Goal: Navigation & Orientation: Find specific page/section

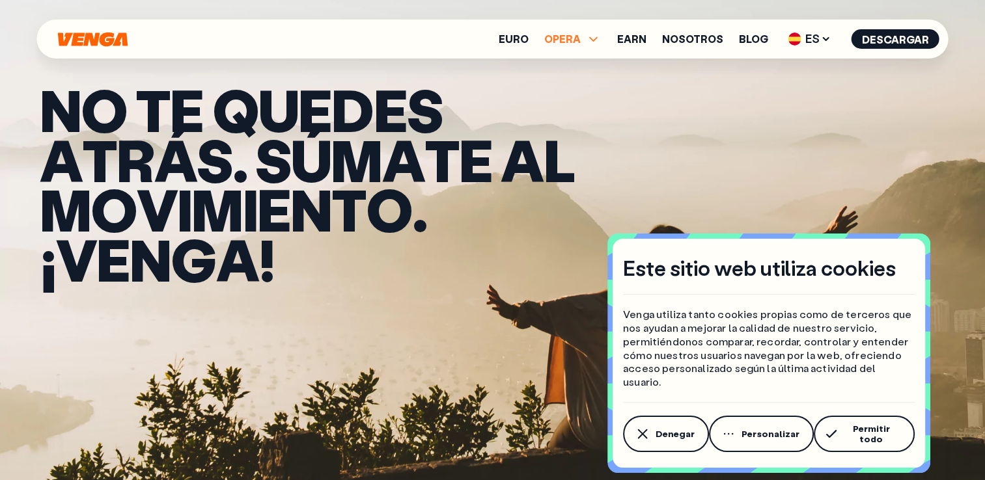
click at [598, 40] on icon at bounding box center [593, 39] width 8 height 5
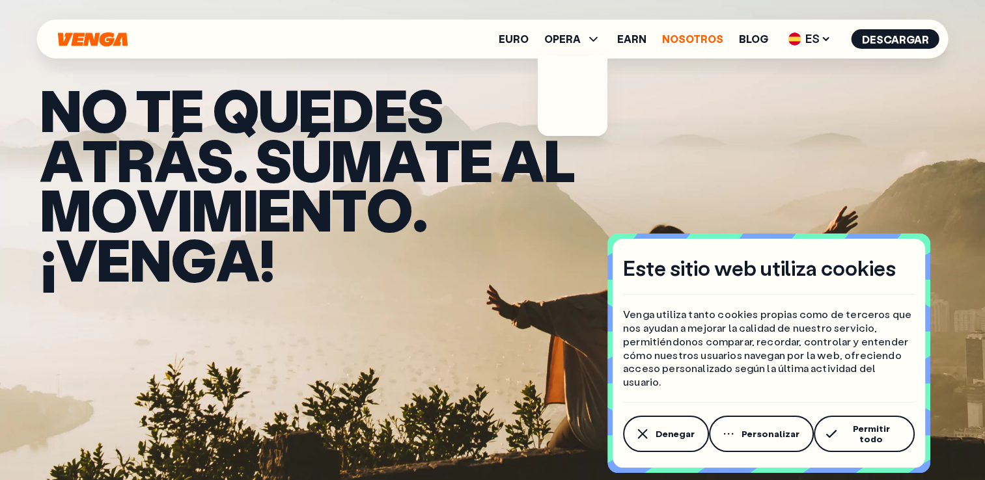
click at [698, 44] on link "Nosotros" at bounding box center [692, 39] width 61 height 10
click at [697, 40] on link "Nosotros" at bounding box center [692, 39] width 61 height 10
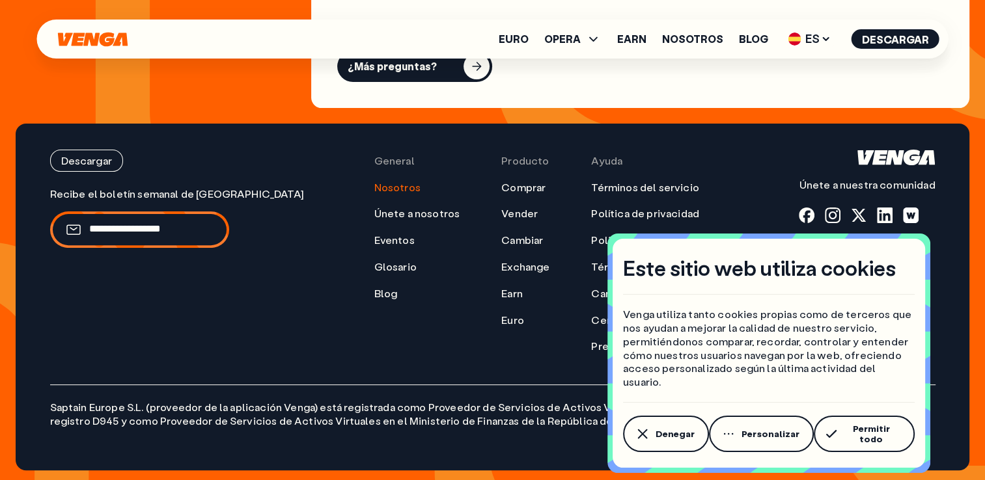
scroll to position [5318, 0]
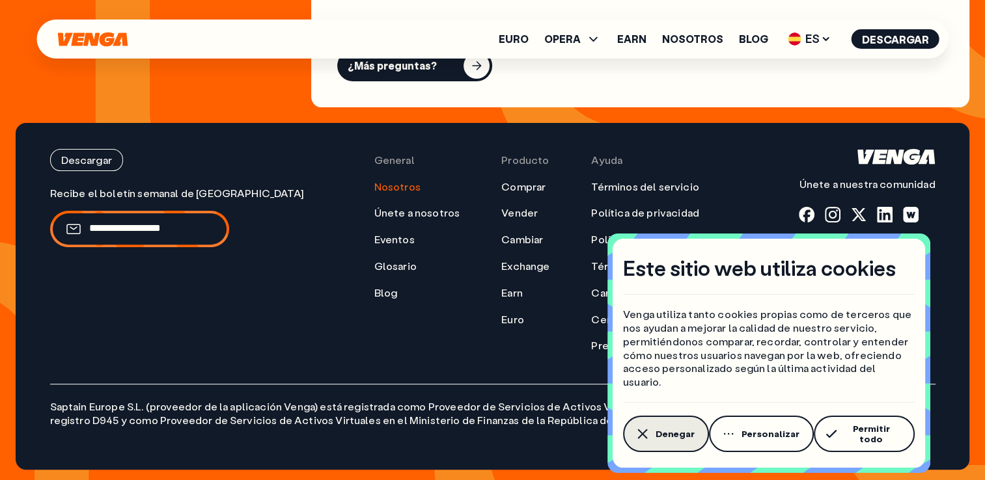
click at [680, 439] on span "Denegar" at bounding box center [675, 434] width 39 height 10
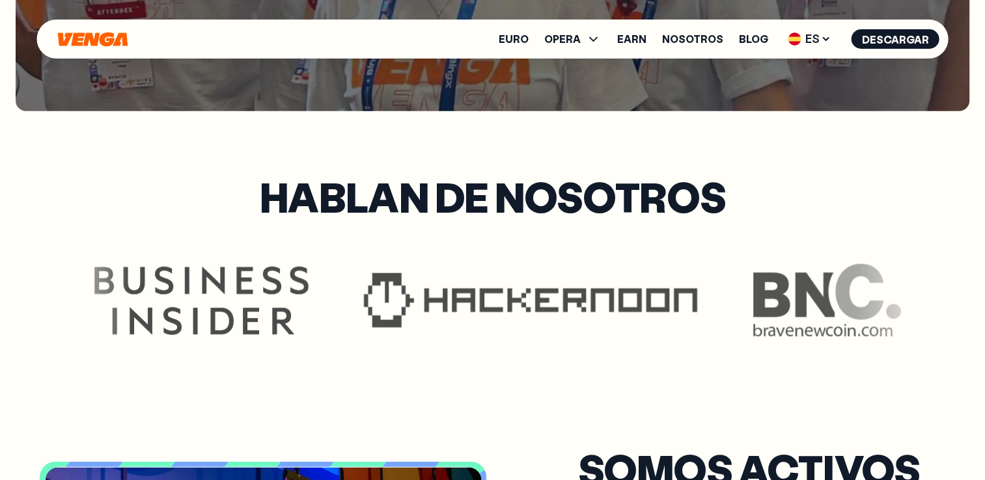
scroll to position [3365, 0]
click at [826, 38] on icon at bounding box center [826, 39] width 10 height 10
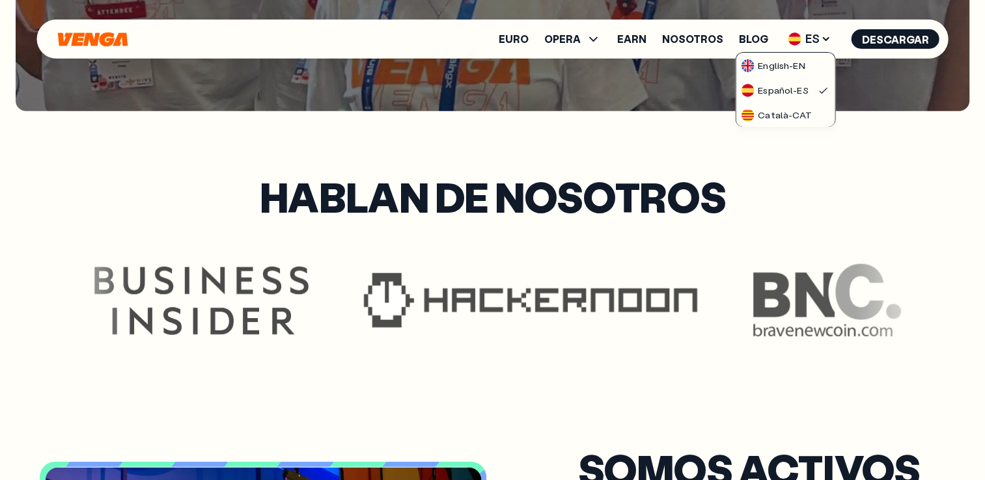
click at [801, 160] on section "Hablan de nosotros" at bounding box center [493, 263] width 906 height 273
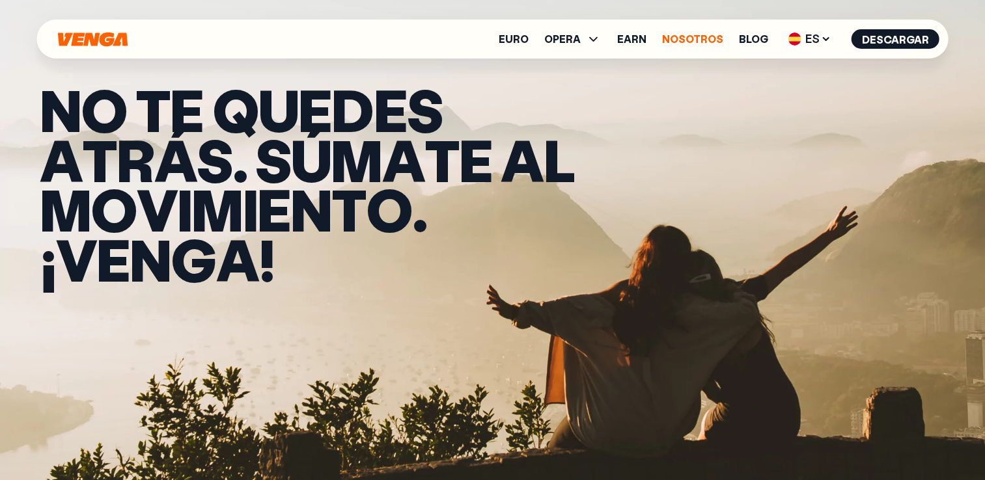
click at [711, 43] on link "Nosotros" at bounding box center [692, 39] width 61 height 10
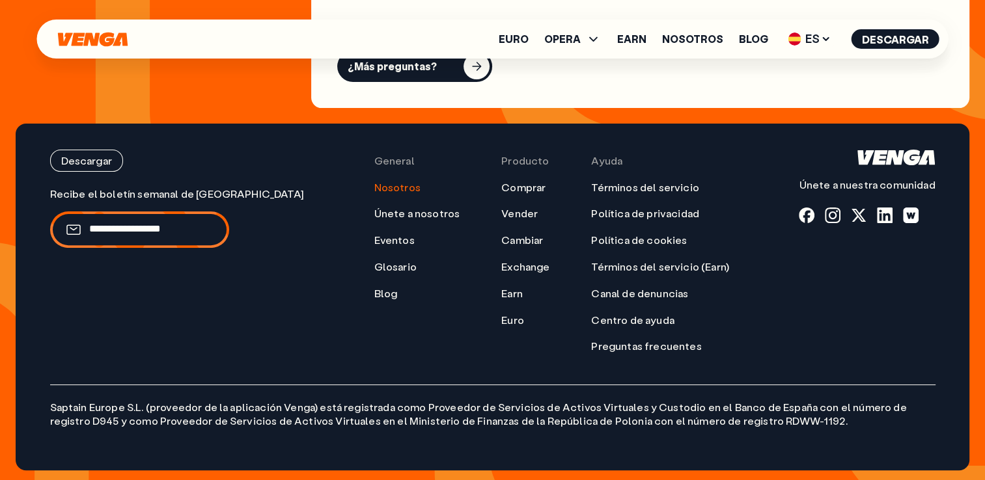
scroll to position [5318, 0]
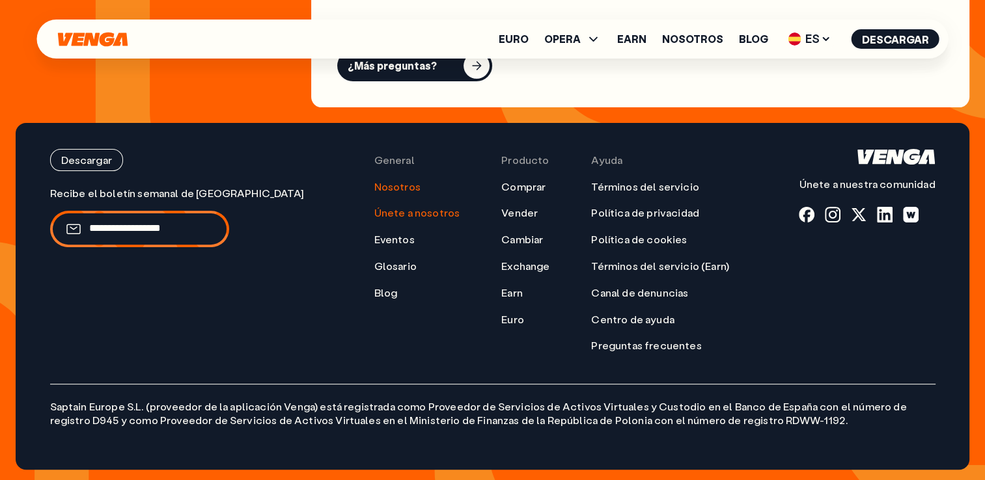
click at [374, 210] on link "Únete a nosotros" at bounding box center [417, 213] width 86 height 14
